Goal: Participate in discussion

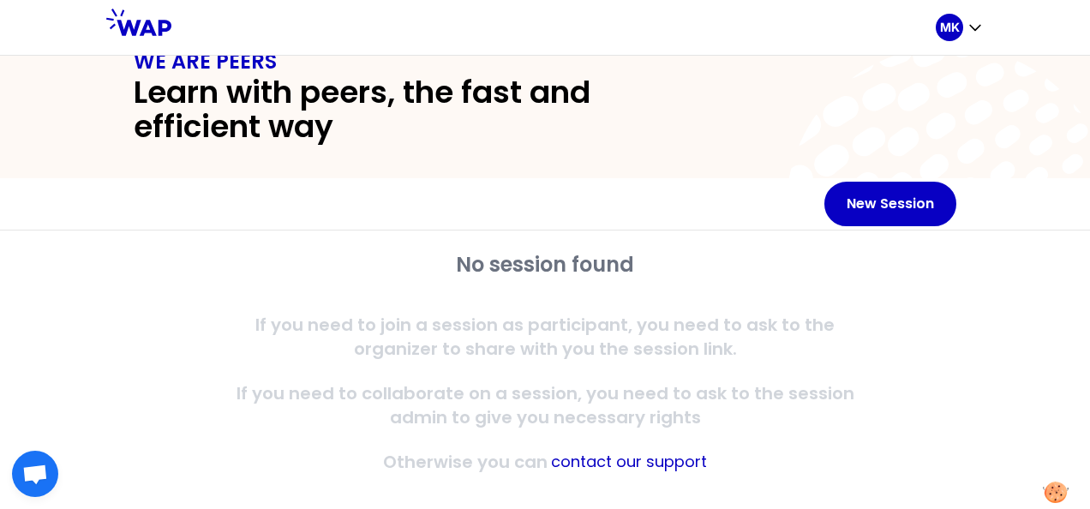
scroll to position [61, 0]
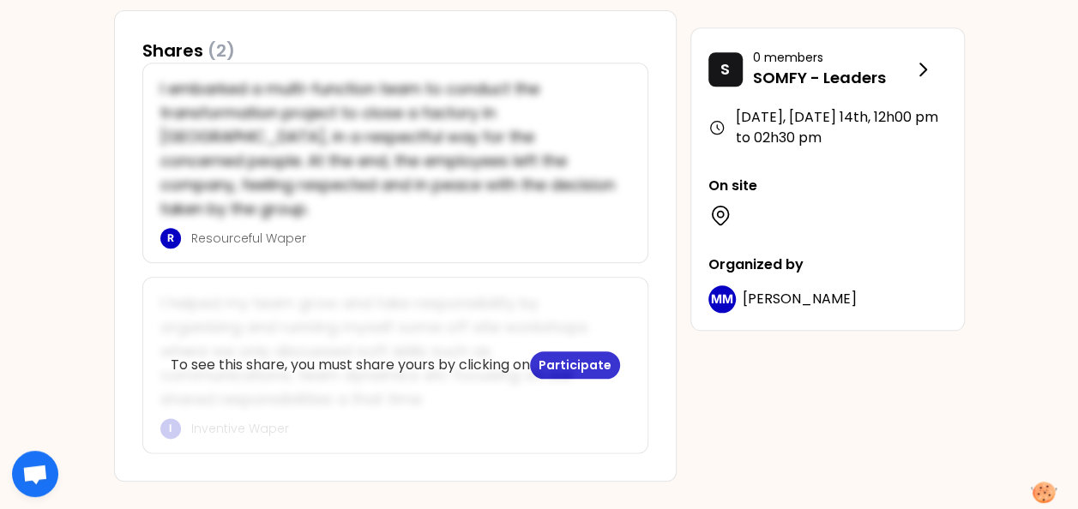
scroll to position [381, 0]
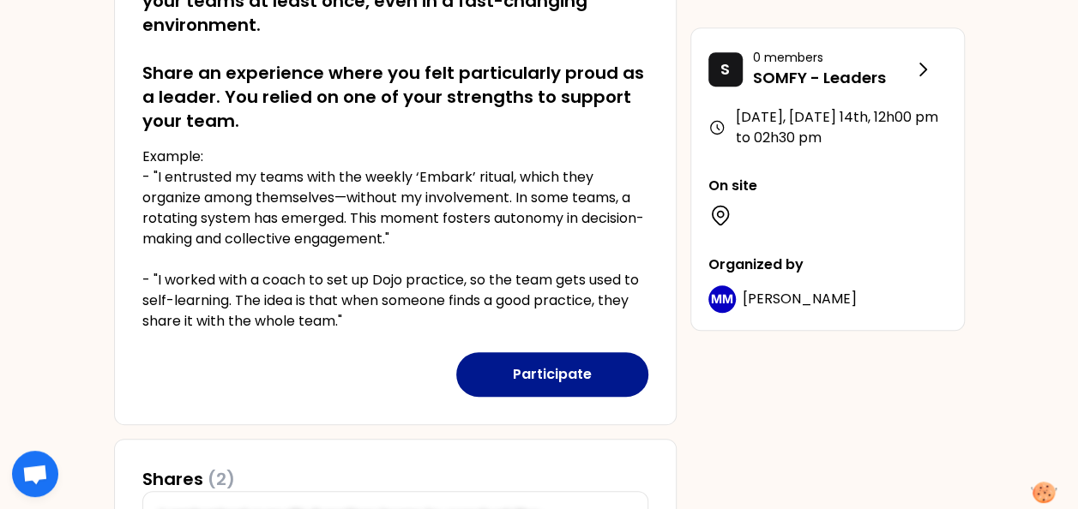
click at [587, 384] on button "Participate" at bounding box center [552, 374] width 192 height 45
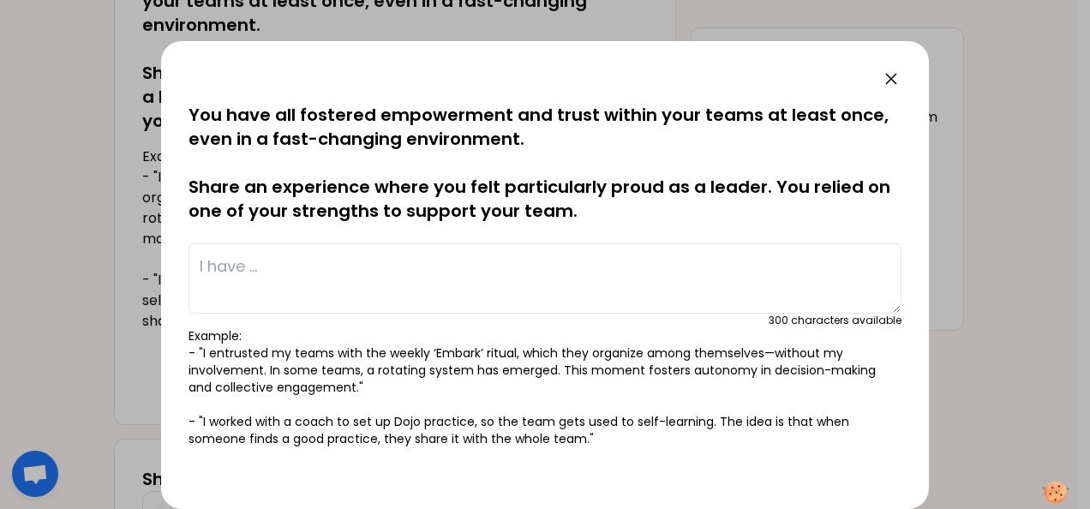
click at [310, 262] on textarea at bounding box center [545, 278] width 713 height 70
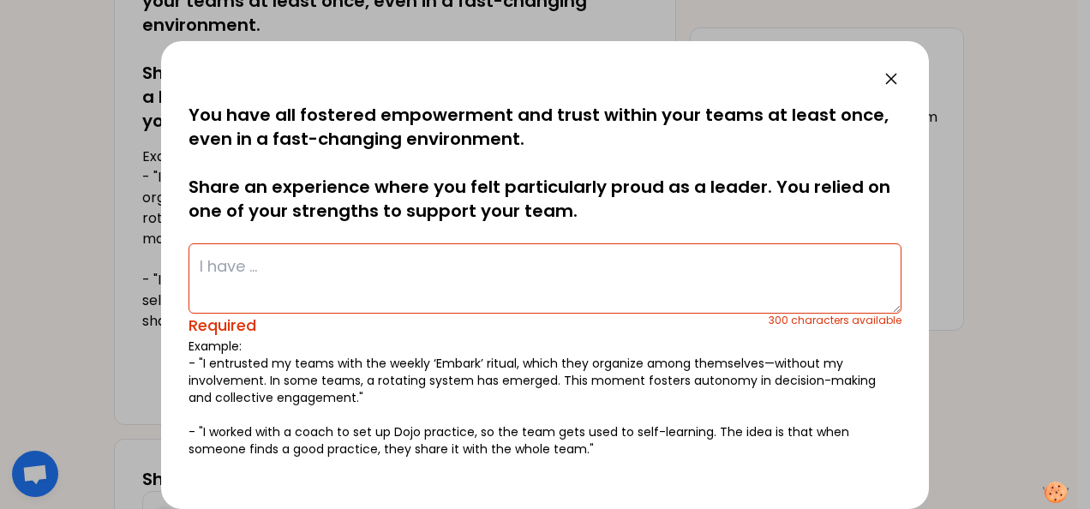
click at [897, 82] on icon at bounding box center [891, 79] width 21 height 21
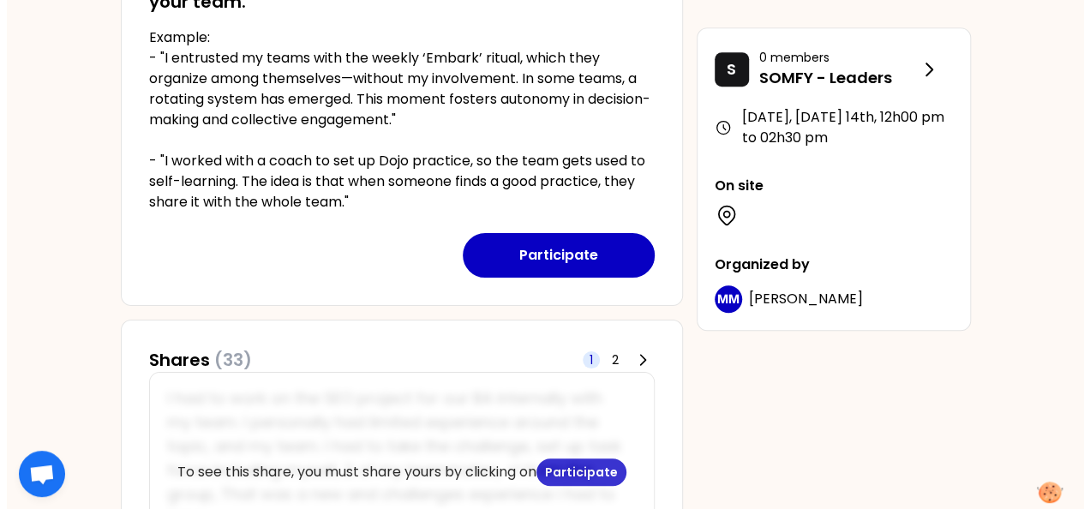
scroll to position [553, 0]
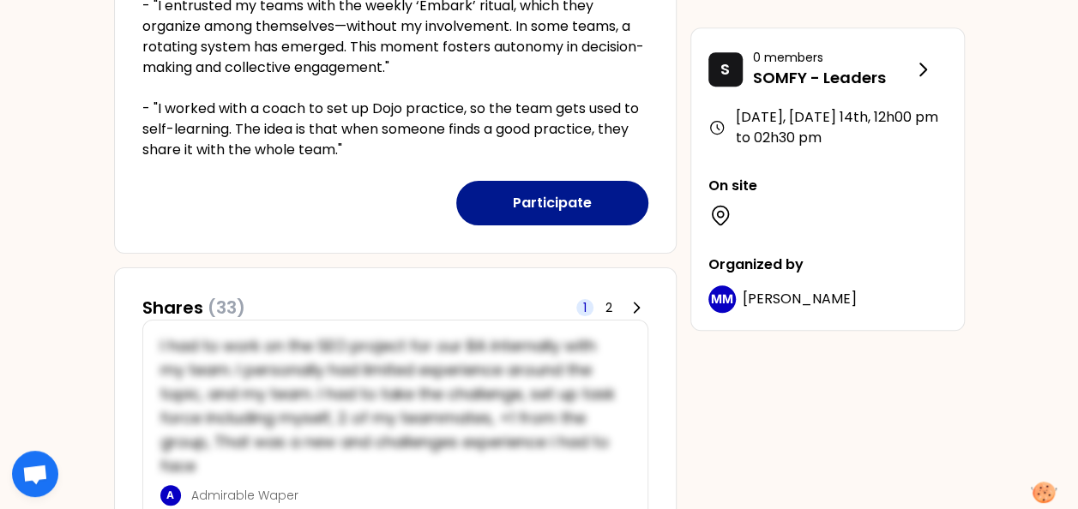
click at [574, 207] on button "Participate" at bounding box center [552, 203] width 192 height 45
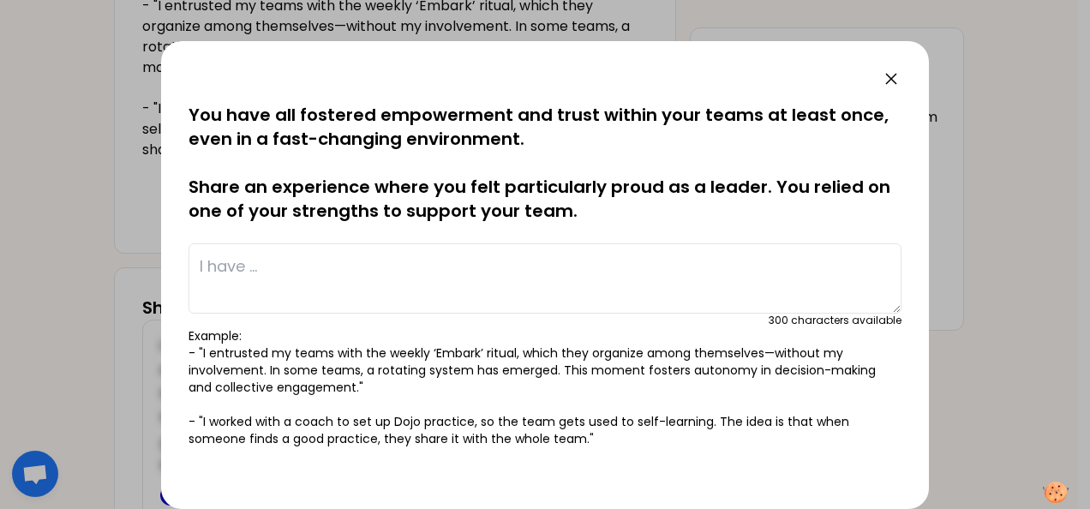
click at [330, 266] on textarea at bounding box center [545, 278] width 713 height 70
click at [247, 270] on textarea at bounding box center [545, 278] width 713 height 70
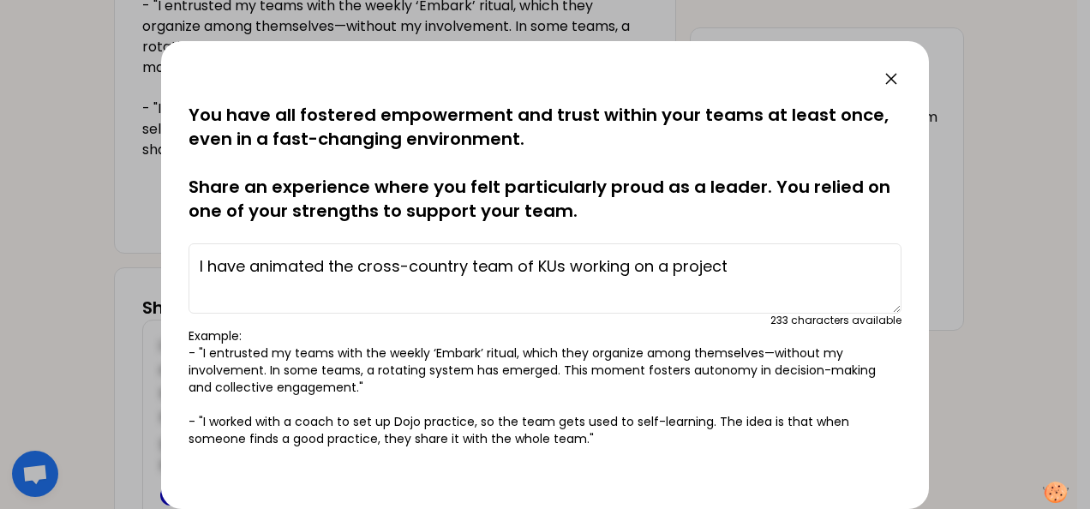
drag, startPoint x: 751, startPoint y: 269, endPoint x: 251, endPoint y: 247, distance: 500.3
click at [251, 247] on textarea "I have animated the cross-country team of KUs working on a project" at bounding box center [545, 278] width 713 height 70
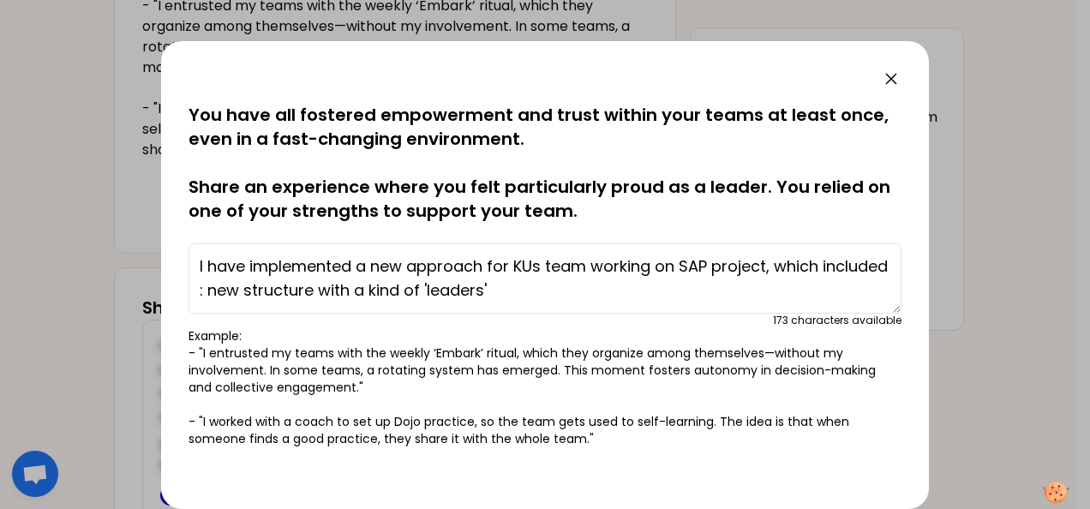
drag, startPoint x: 489, startPoint y: 292, endPoint x: 426, endPoint y: 290, distance: 62.6
click at [426, 290] on textarea "I have implemented a new approach for KUs team working on SAP project, which in…" at bounding box center [545, 278] width 713 height 70
click at [530, 297] on textarea "I have implemented a new approach for KUs team working on SAP project, which in…" at bounding box center [545, 278] width 713 height 70
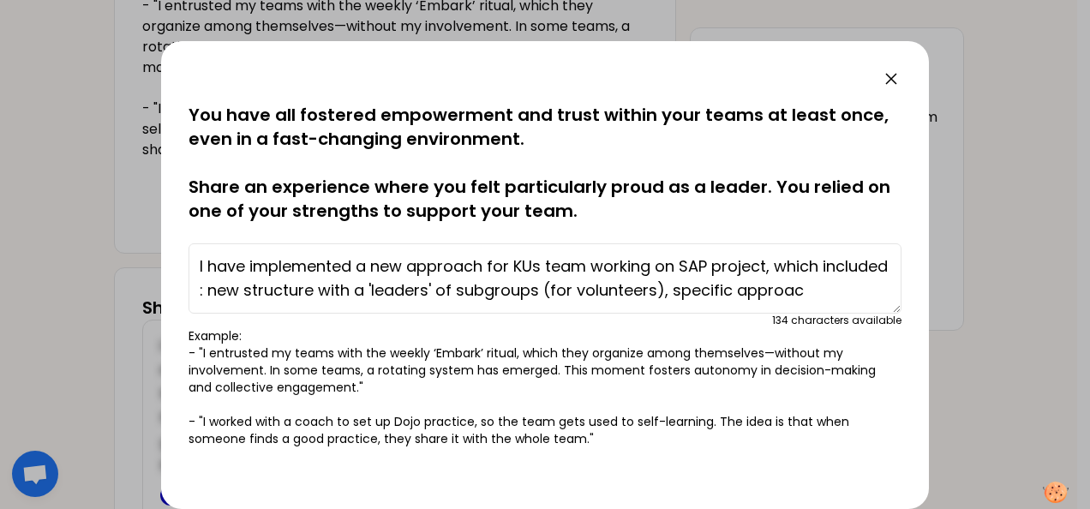
click at [872, 291] on textarea "I have implemented a new approach for KUs team working on SAP project, which in…" at bounding box center [545, 278] width 713 height 70
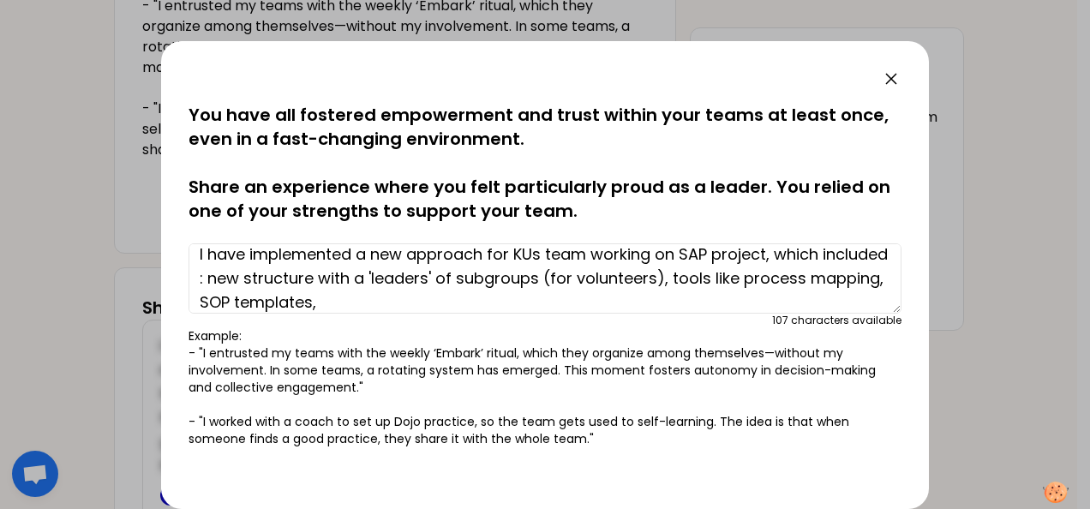
click at [872, 291] on textarea "I have implemented a new approach for KUs team working on SAP project, which in…" at bounding box center [545, 278] width 713 height 70
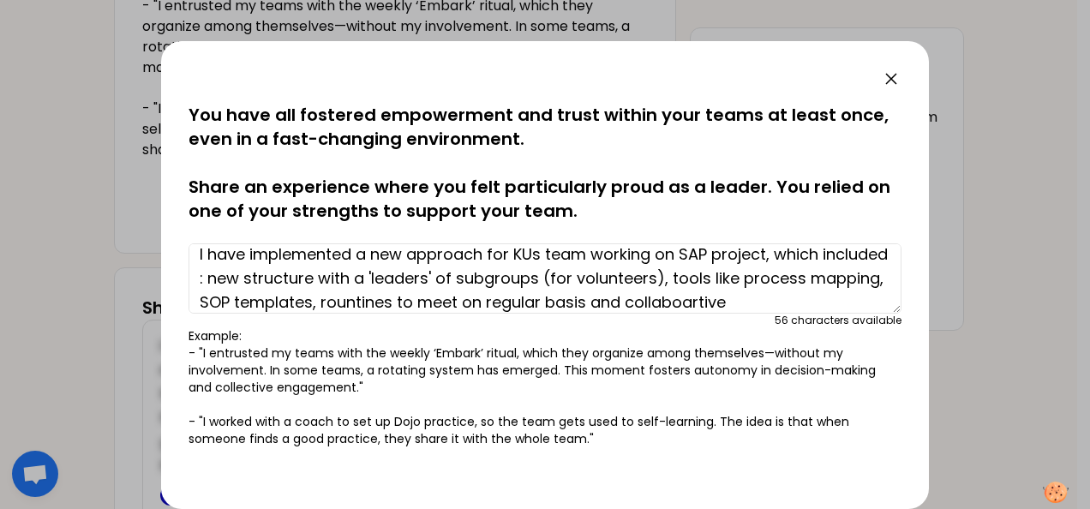
scroll to position [36, 0]
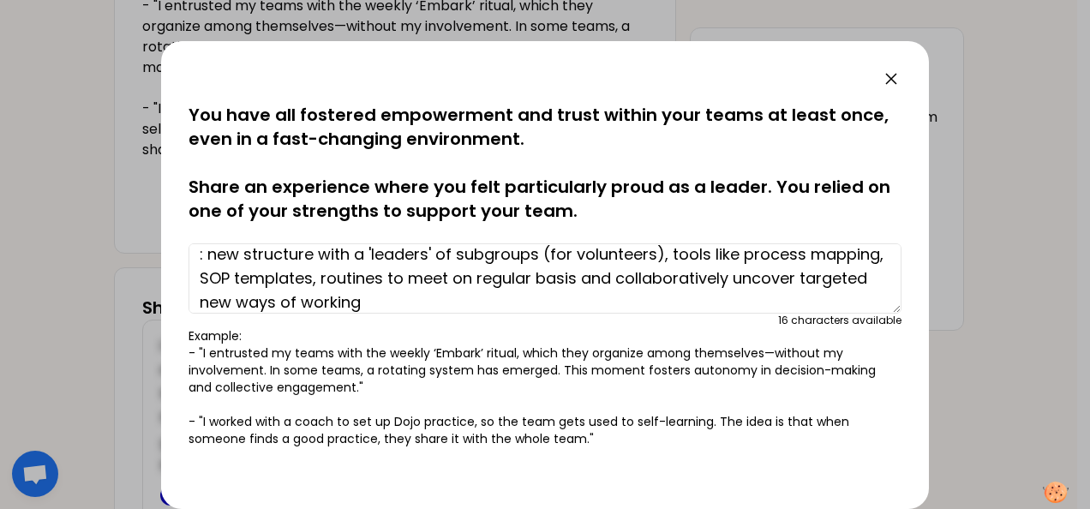
click at [641, 299] on textarea "I have implemented a new approach for KUs team working on SAP project, which in…" at bounding box center [545, 278] width 713 height 70
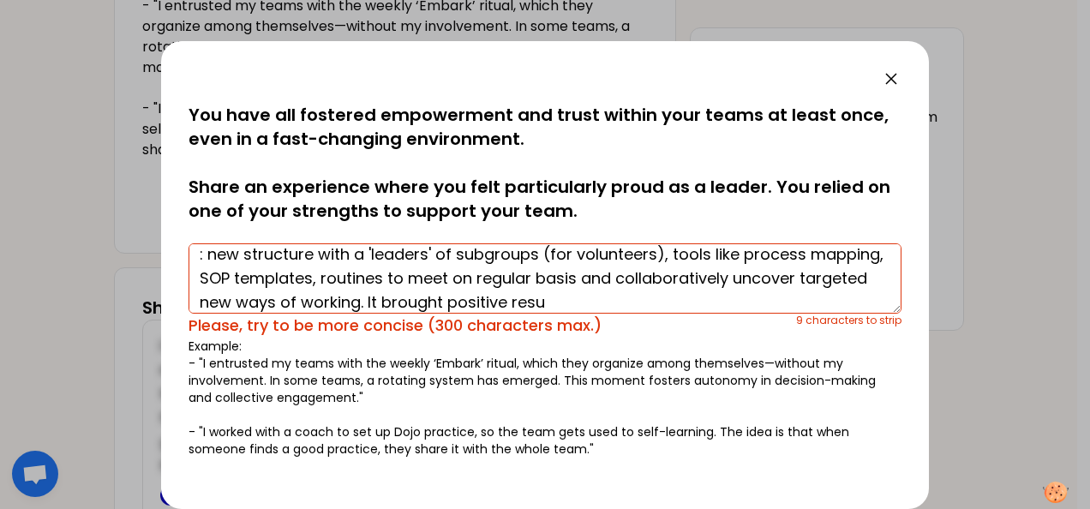
drag, startPoint x: 351, startPoint y: 280, endPoint x: 461, endPoint y: 290, distance: 111.0
click at [461, 290] on textarea "I have implemented a new approach for KUs team working on SAP project, which in…" at bounding box center [545, 278] width 713 height 70
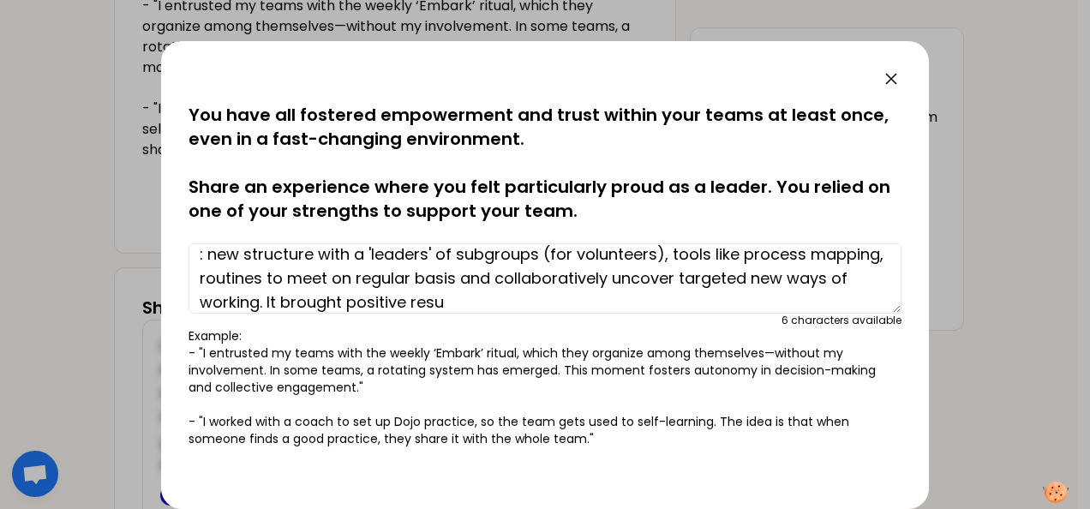
click at [411, 276] on textarea "I have implemented a new approach for KUs team working on SAP project, which in…" at bounding box center [545, 278] width 713 height 70
drag, startPoint x: 339, startPoint y: 277, endPoint x: 350, endPoint y: 276, distance: 10.3
click at [341, 276] on textarea "I have implemented a new approach for KUs team working on SAP project, which in…" at bounding box center [545, 278] width 713 height 70
drag, startPoint x: 425, startPoint y: 273, endPoint x: 441, endPoint y: 297, distance: 27.8
click at [441, 297] on textarea "I have implemented a new approach for KUs team working on SAP project, which in…" at bounding box center [545, 278] width 713 height 70
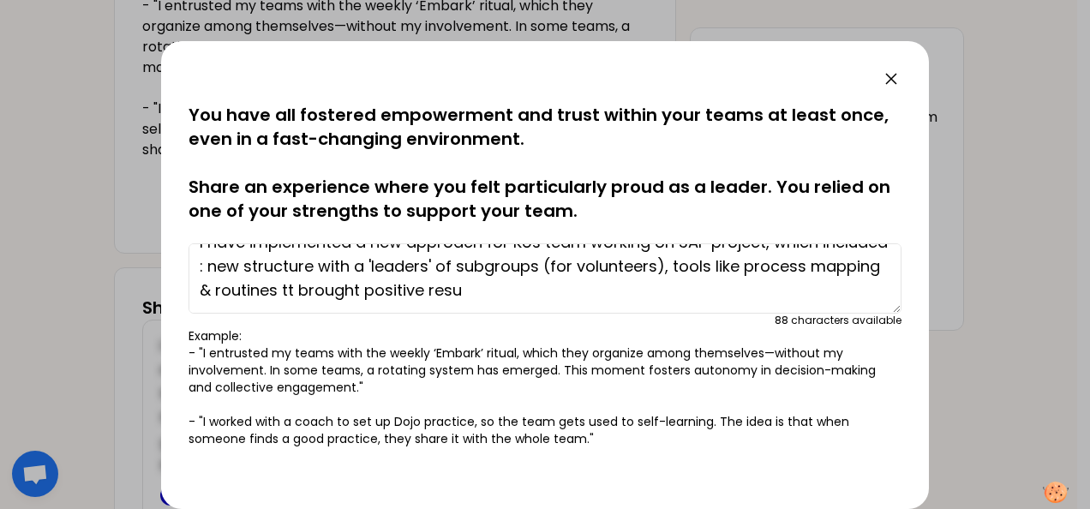
scroll to position [24, 0]
drag, startPoint x: 588, startPoint y: 288, endPoint x: 422, endPoint y: 290, distance: 166.3
click at [422, 290] on textarea "I have implemented a new approach for KUs team working on SAP project, which in…" at bounding box center [545, 278] width 713 height 70
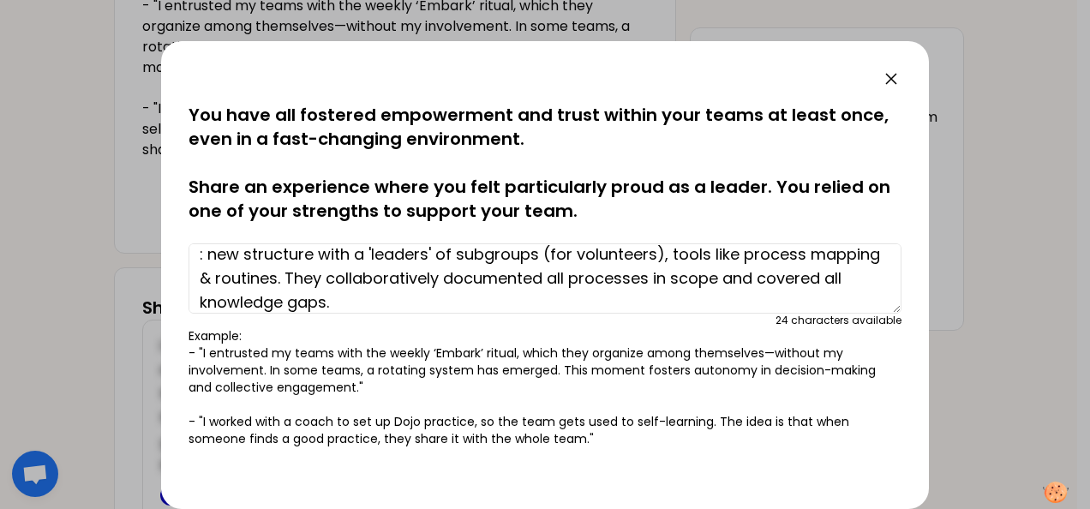
click at [710, 274] on textarea "I have implemented a new approach for KUs team working on SAP project, which in…" at bounding box center [545, 278] width 713 height 70
drag, startPoint x: 266, startPoint y: 300, endPoint x: 194, endPoint y: 297, distance: 72.1
click at [194, 297] on textarea "I have implemented a new approach for KUs team working on SAP project, which in…" at bounding box center [545, 278] width 713 height 70
click at [267, 303] on textarea "I have implemented a new approach for KUs team working on SAP project, which in…" at bounding box center [545, 278] width 713 height 70
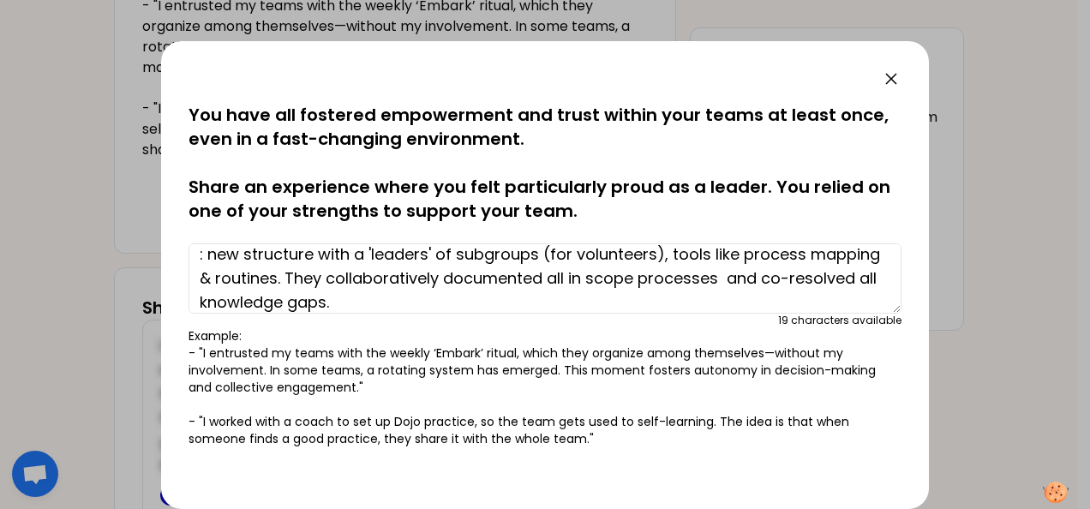
scroll to position [343, 0]
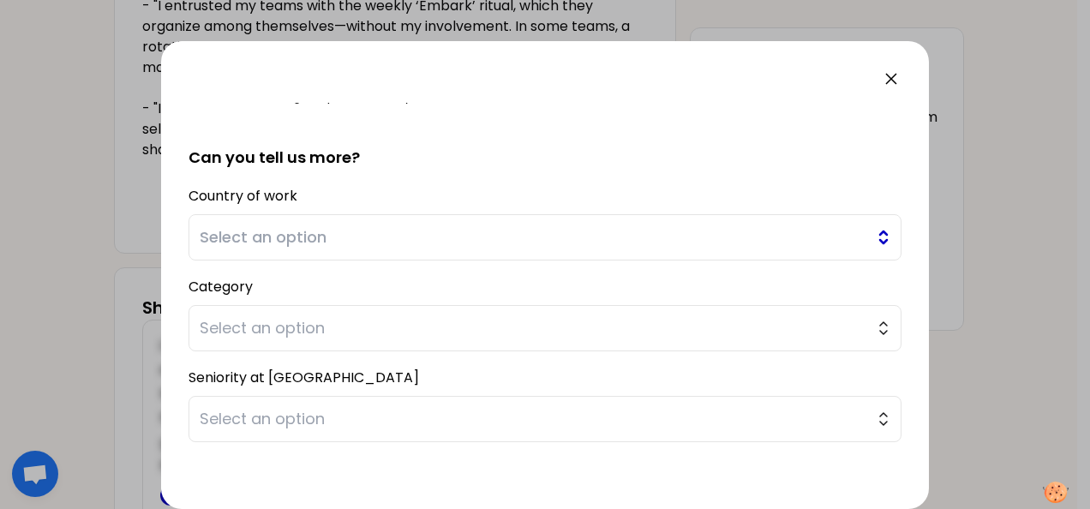
type textarea "I have implemented a new approach for KUs team working on SAP project, which in…"
click at [288, 240] on span "Select an option" at bounding box center [533, 237] width 667 height 24
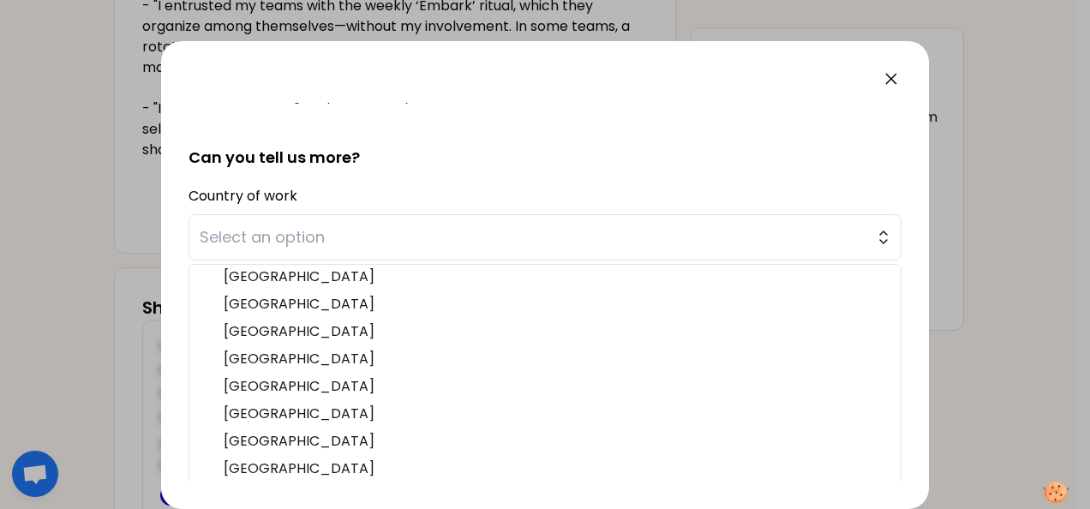
scroll to position [429, 0]
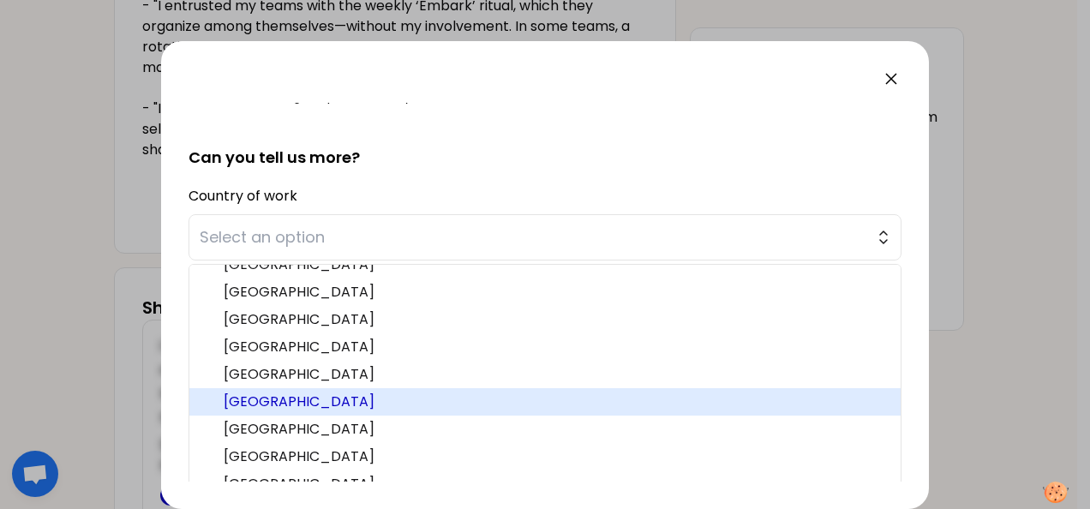
click at [276, 395] on span "Poland" at bounding box center [556, 402] width 664 height 21
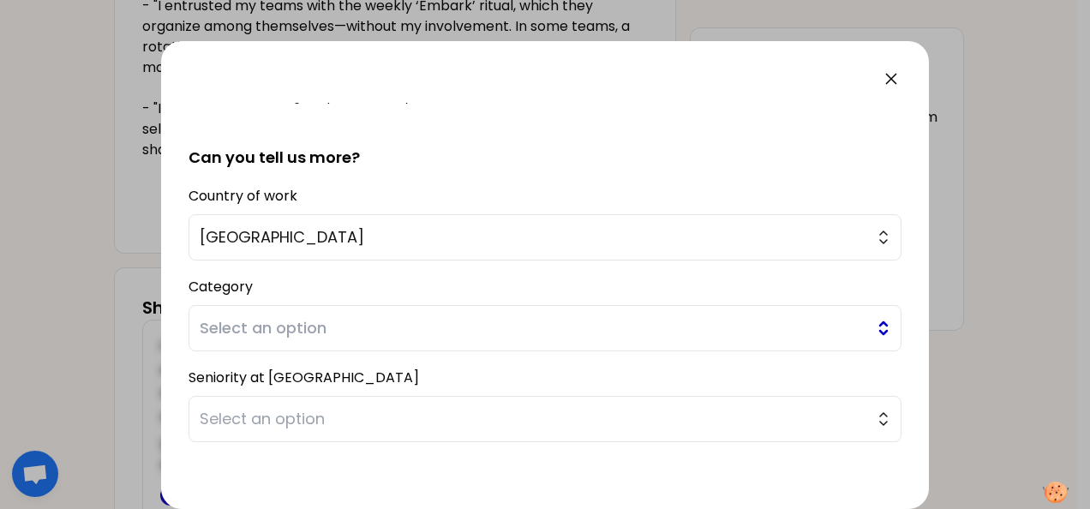
click at [261, 329] on span "Select an option" at bounding box center [533, 328] width 667 height 24
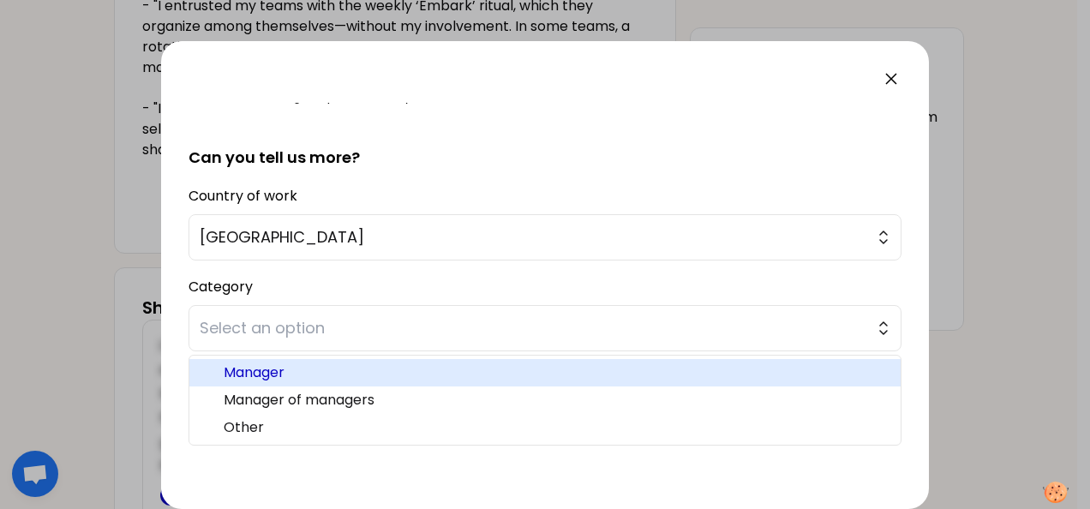
click at [350, 379] on span "Manager" at bounding box center [556, 373] width 664 height 21
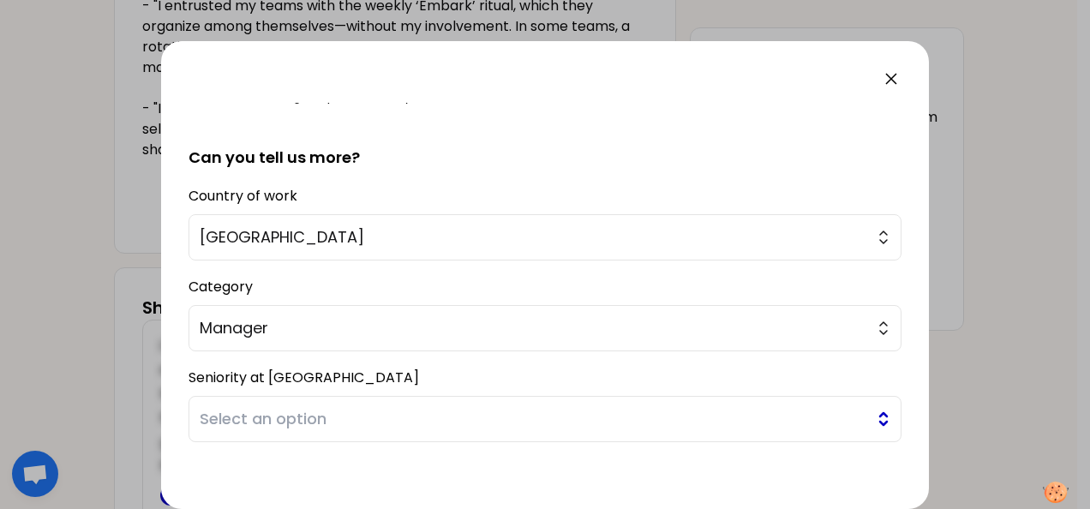
click at [267, 431] on button "Select an option" at bounding box center [545, 419] width 713 height 46
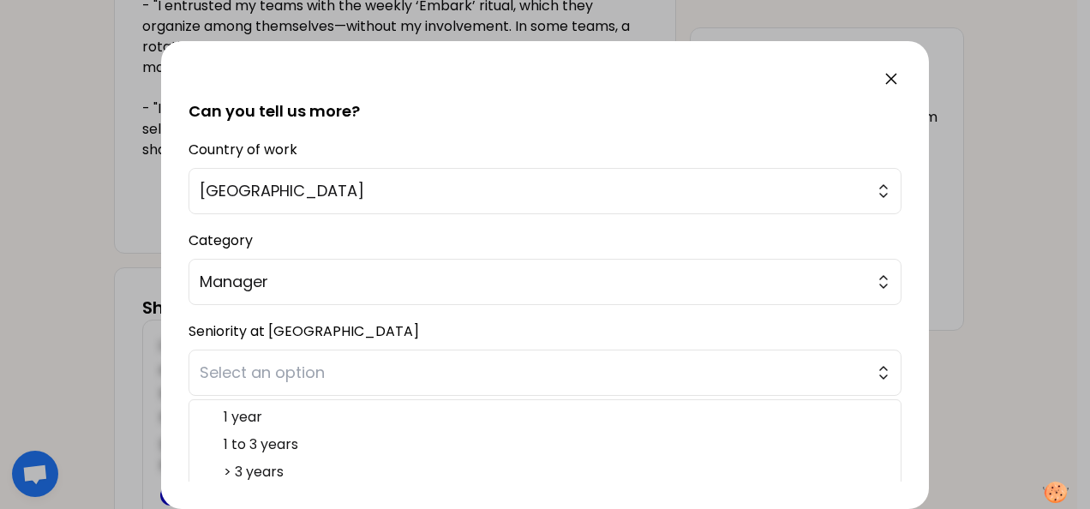
scroll to position [414, 0]
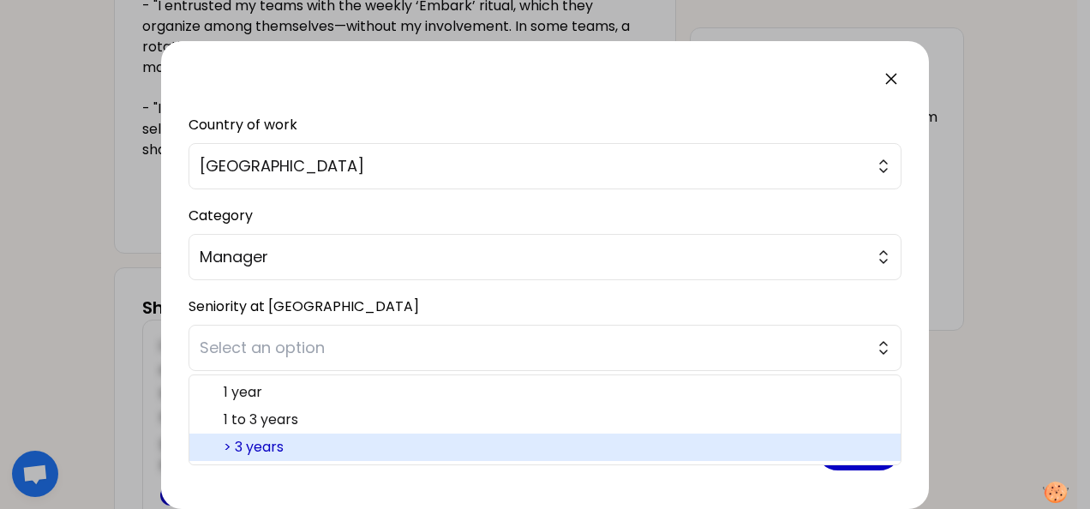
click at [303, 439] on span "> 3 years" at bounding box center [556, 447] width 664 height 21
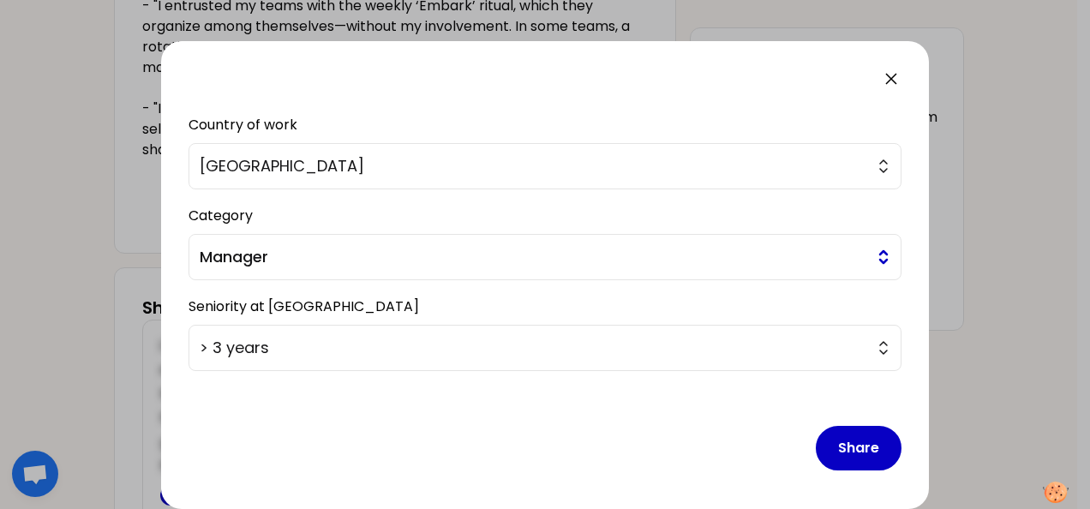
click at [382, 264] on span "Manager" at bounding box center [533, 257] width 667 height 24
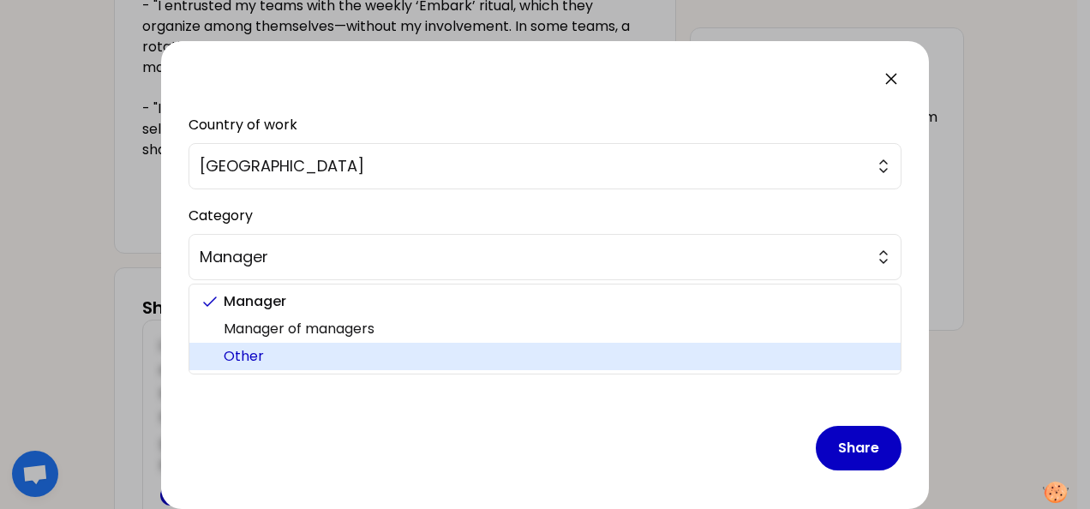
click at [393, 357] on span "Other" at bounding box center [556, 356] width 664 height 21
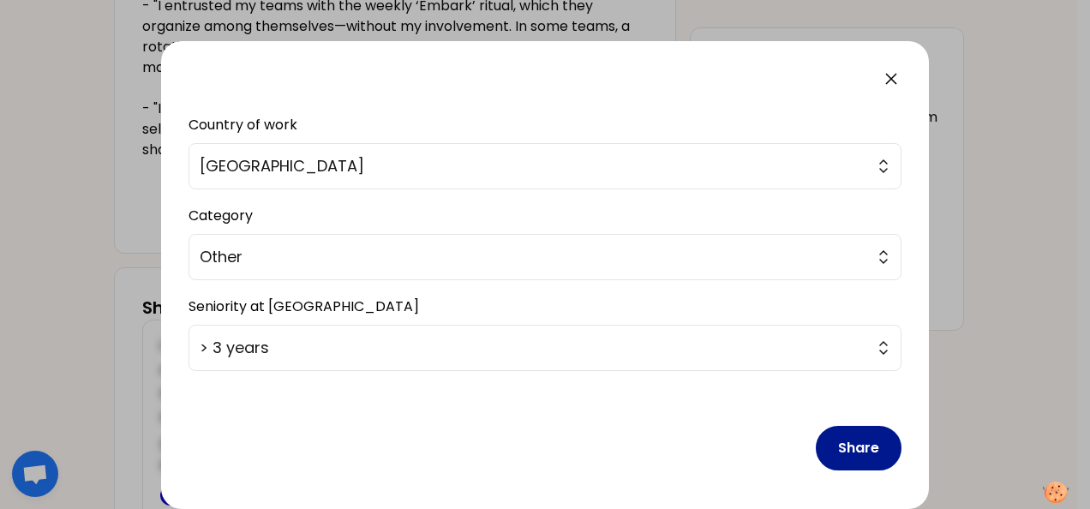
click at [865, 453] on button "Share" at bounding box center [859, 448] width 86 height 45
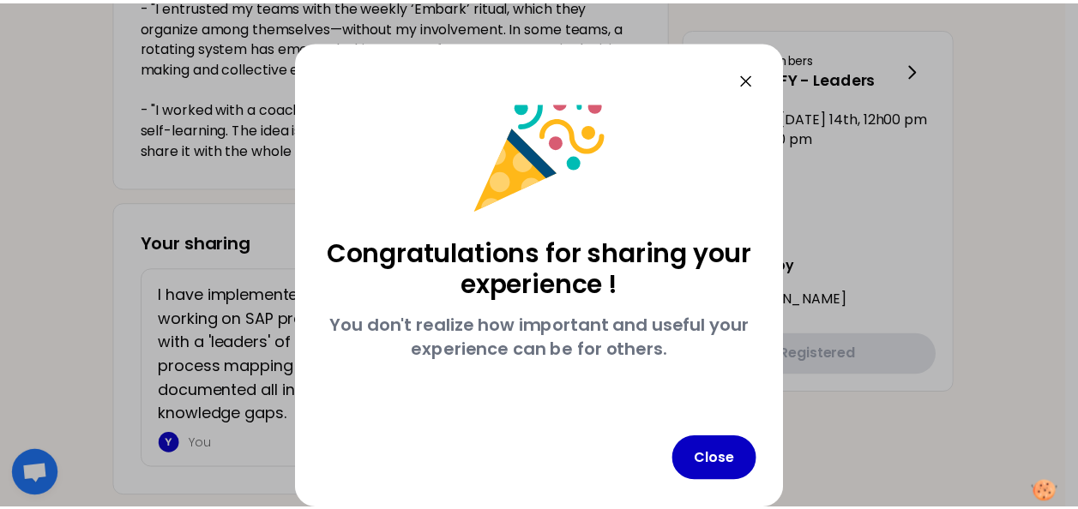
scroll to position [29, 0]
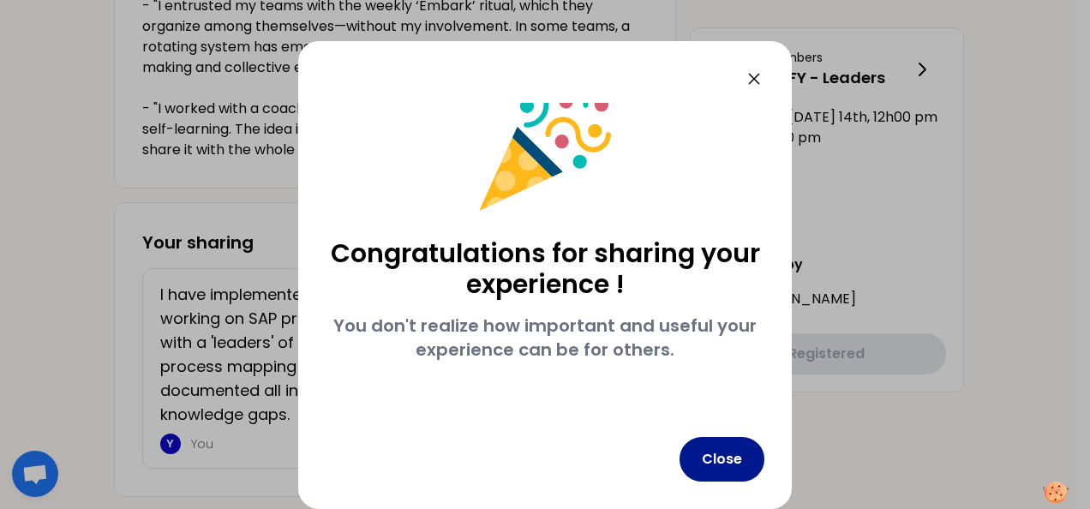
click at [748, 454] on button "Close" at bounding box center [722, 459] width 85 height 45
